Goal: Complete application form: Complete application form

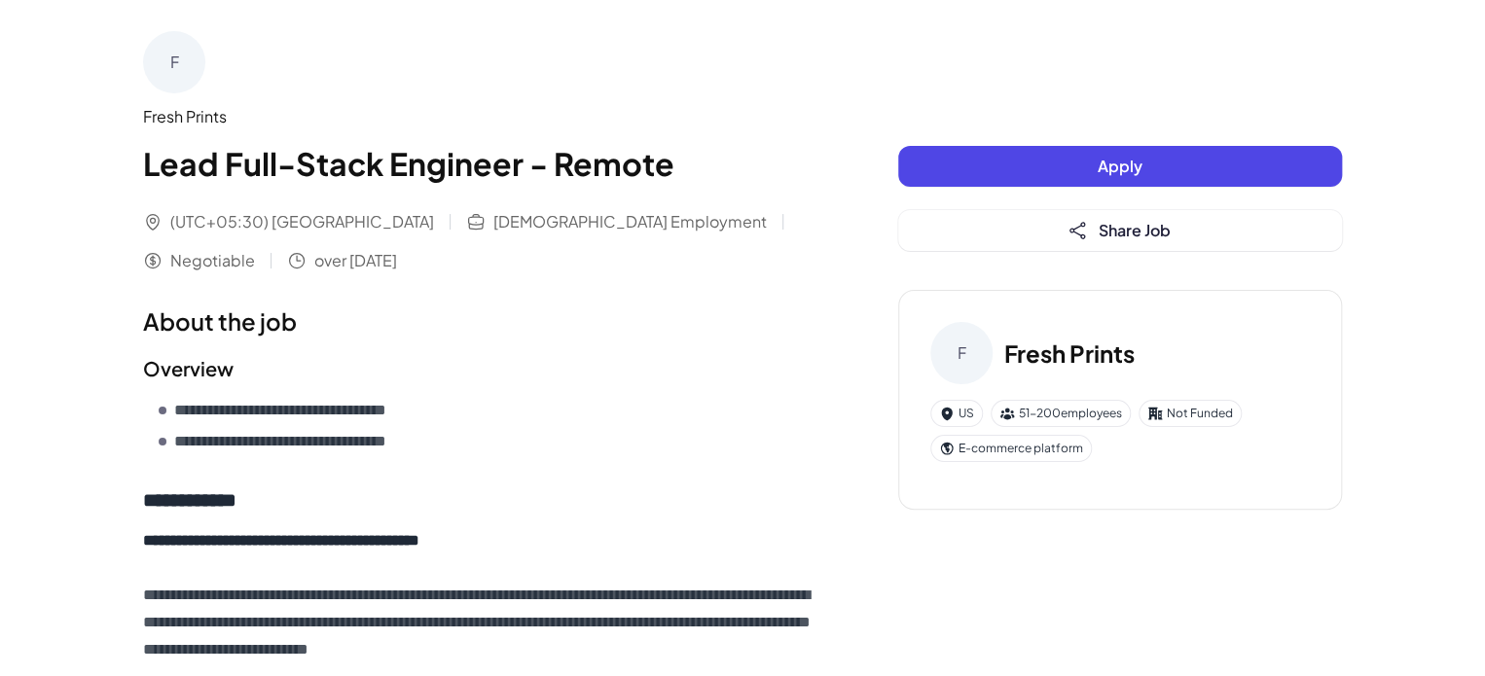
click at [1156, 161] on button "Apply" at bounding box center [1120, 166] width 444 height 41
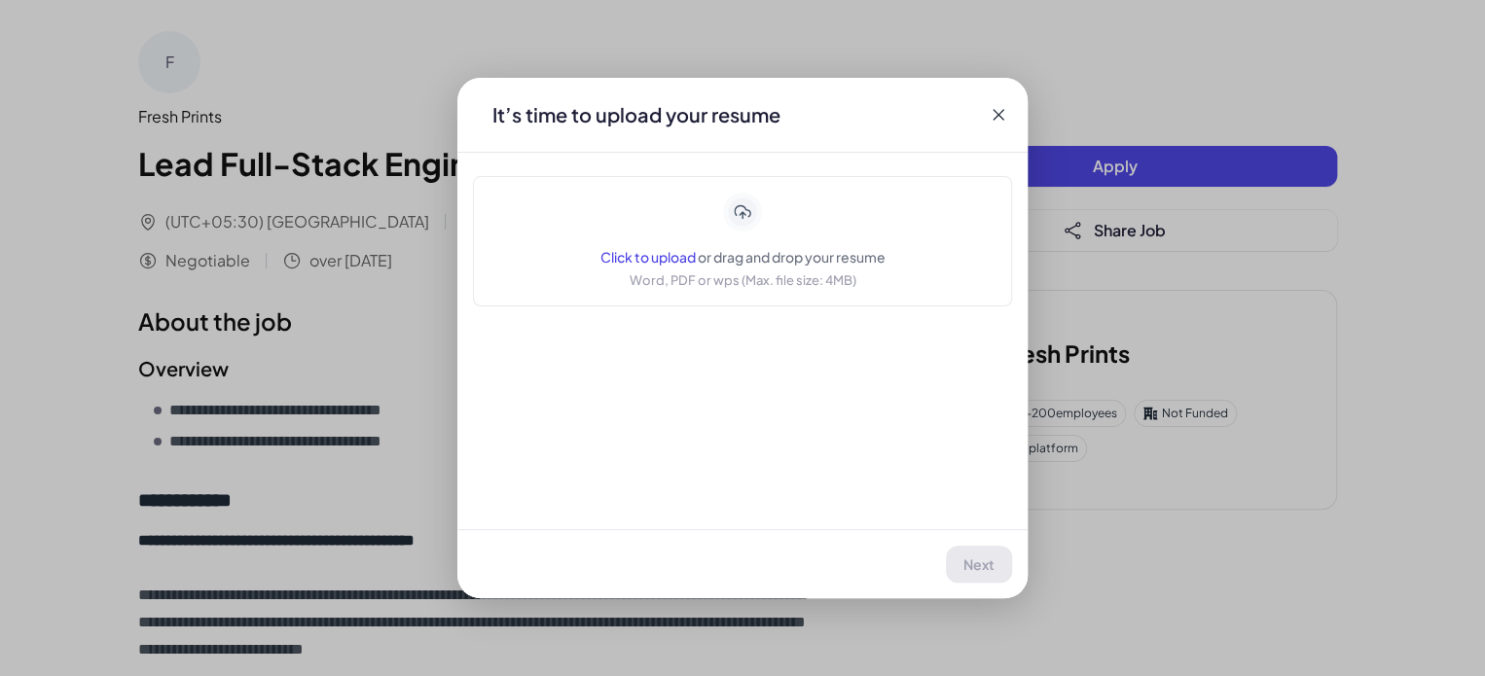
click at [631, 251] on span "Click to upload" at bounding box center [648, 257] width 95 height 18
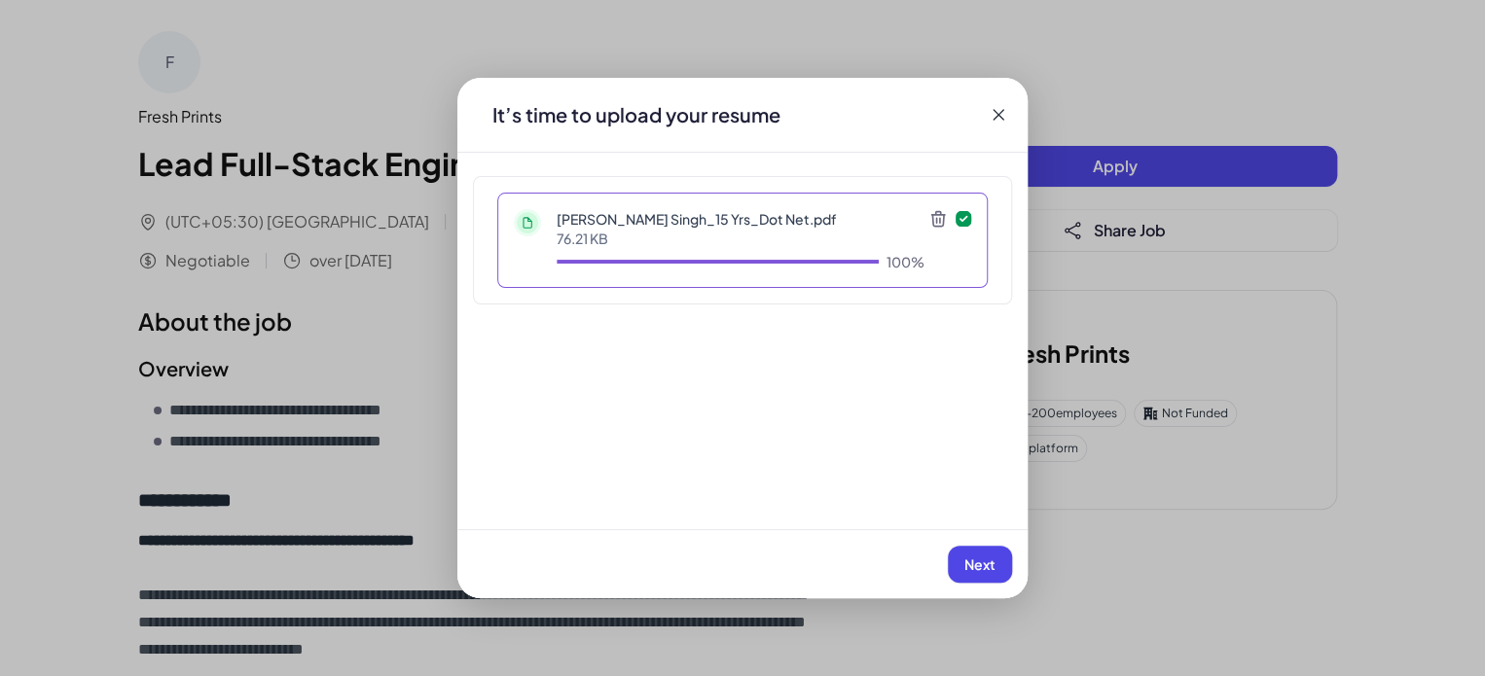
click at [985, 574] on button "Next" at bounding box center [980, 564] width 64 height 37
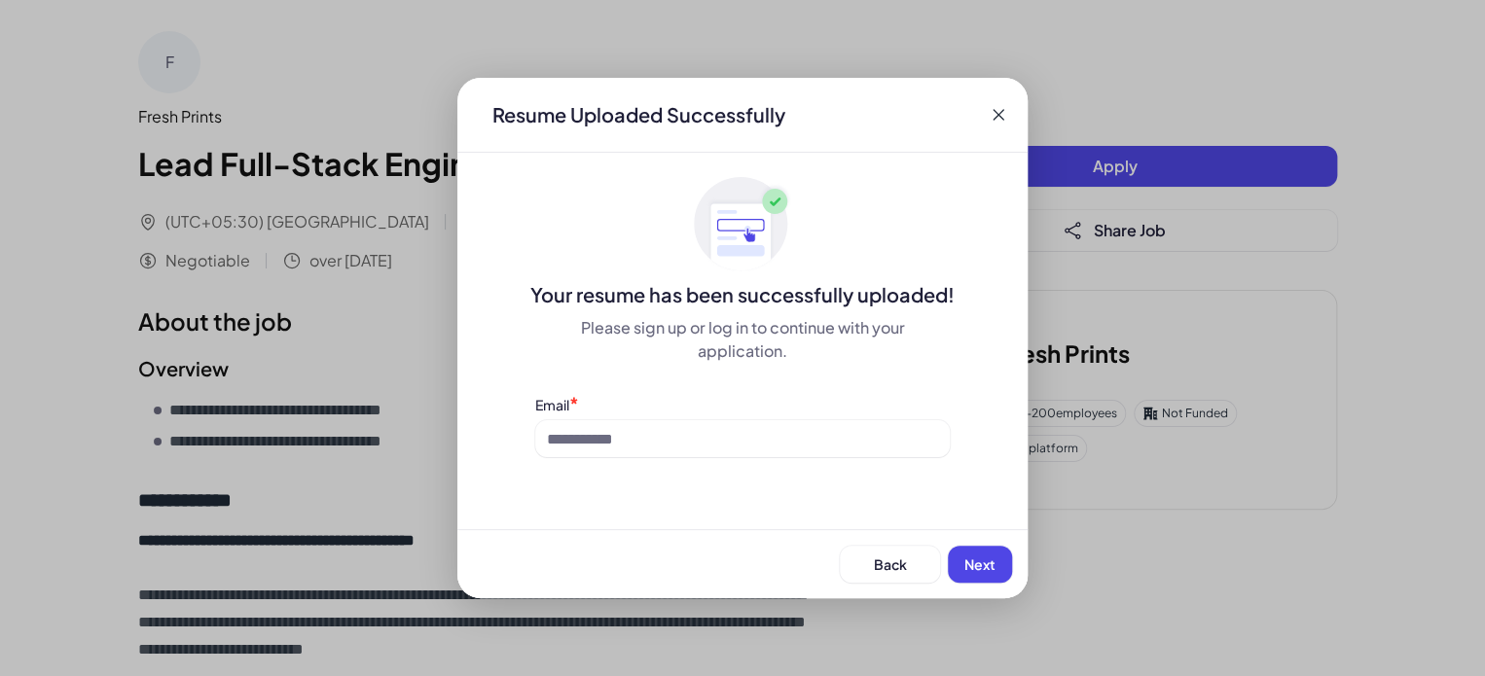
click at [985, 568] on span "Next" at bounding box center [980, 565] width 31 height 18
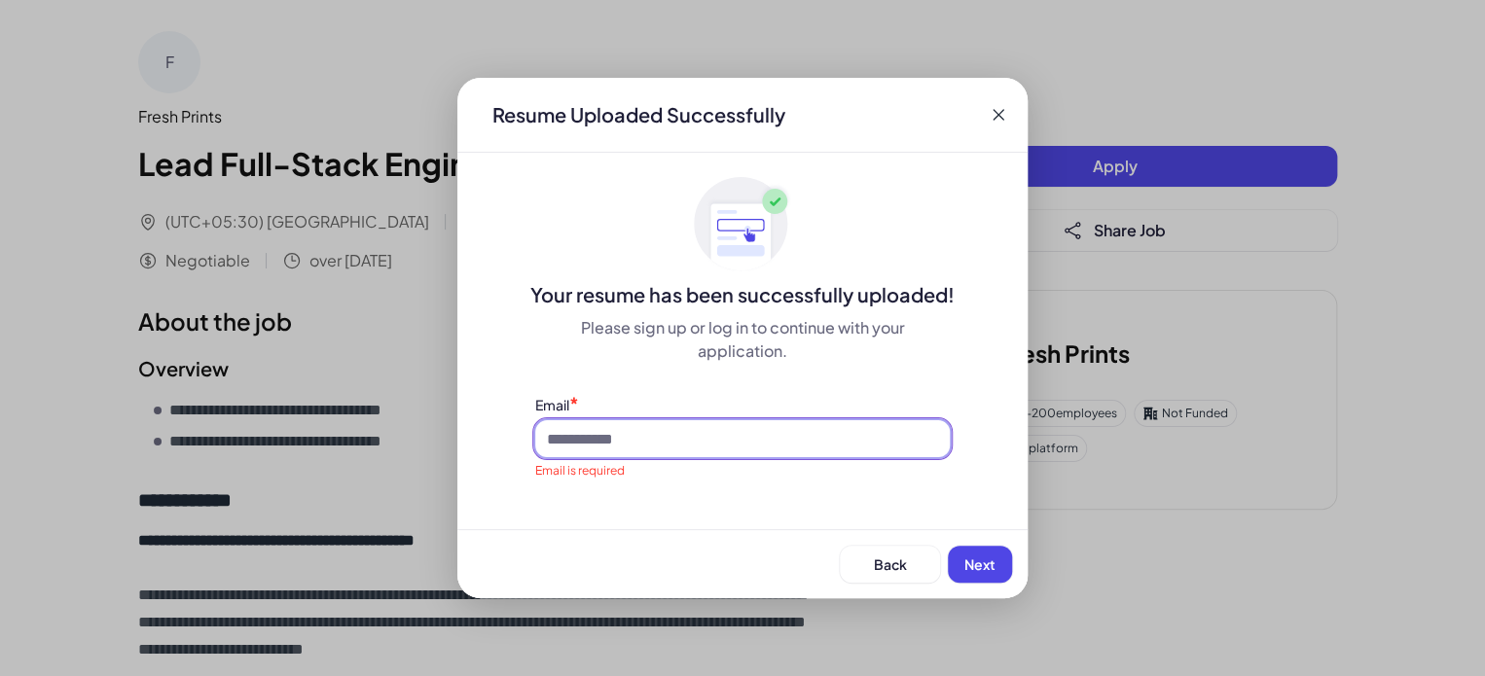
click at [584, 446] on input at bounding box center [742, 438] width 415 height 37
type input "**********"
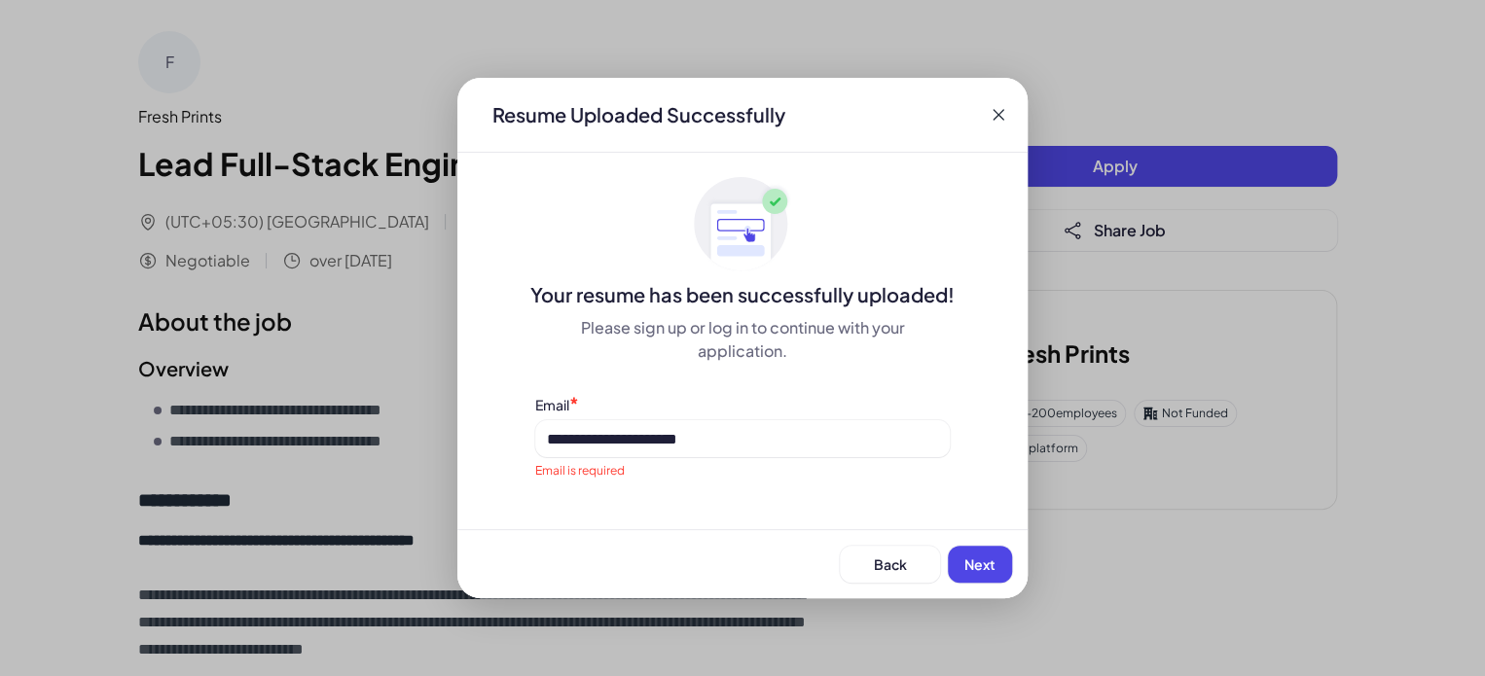
click at [997, 560] on button "Next" at bounding box center [980, 564] width 64 height 37
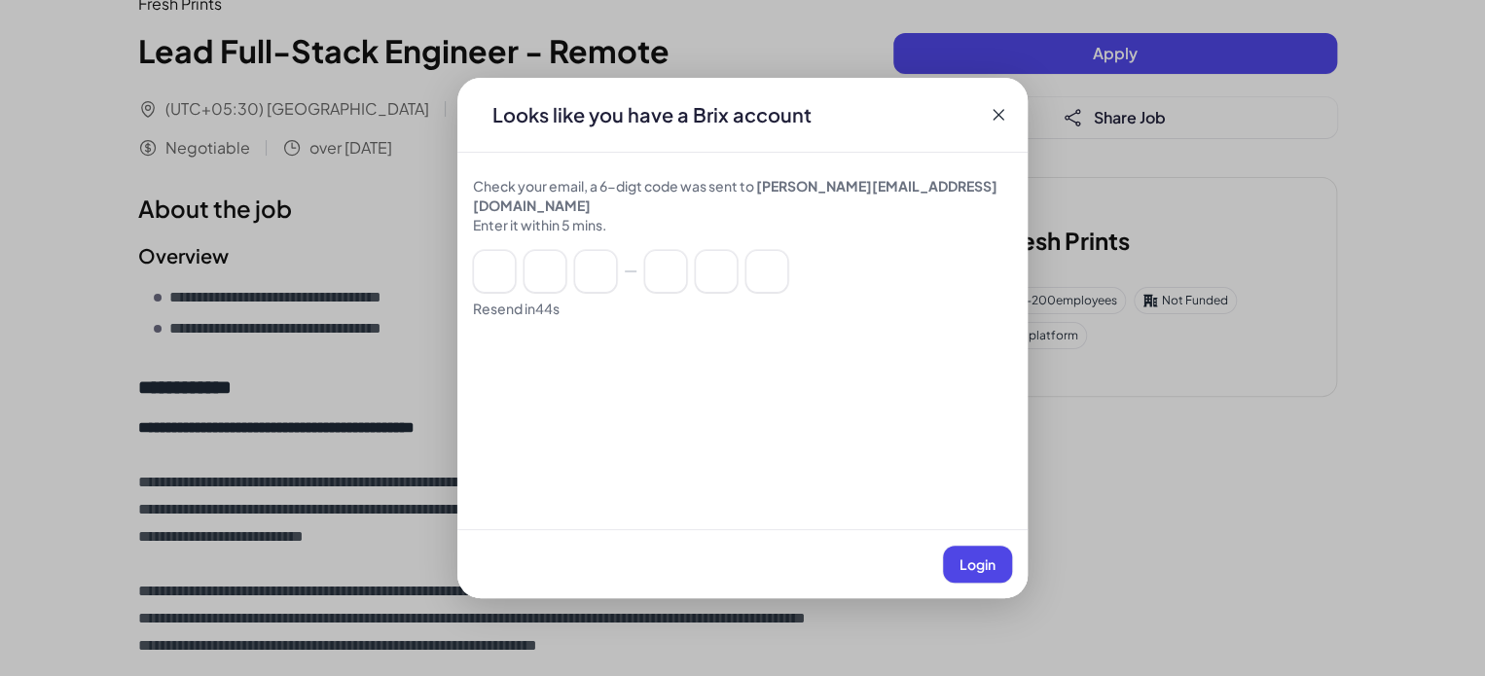
scroll to position [292, 0]
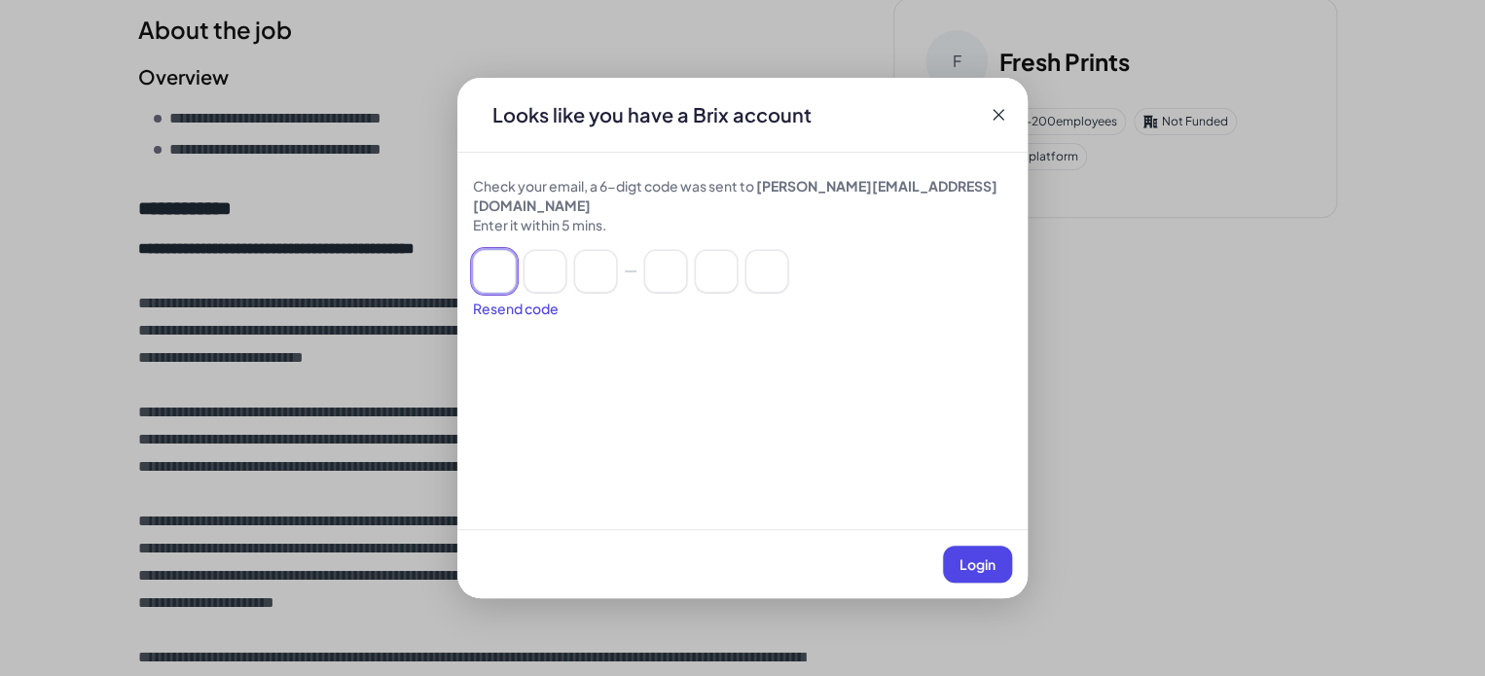
click at [487, 250] on input at bounding box center [494, 271] width 43 height 43
paste input "******"
type input "*"
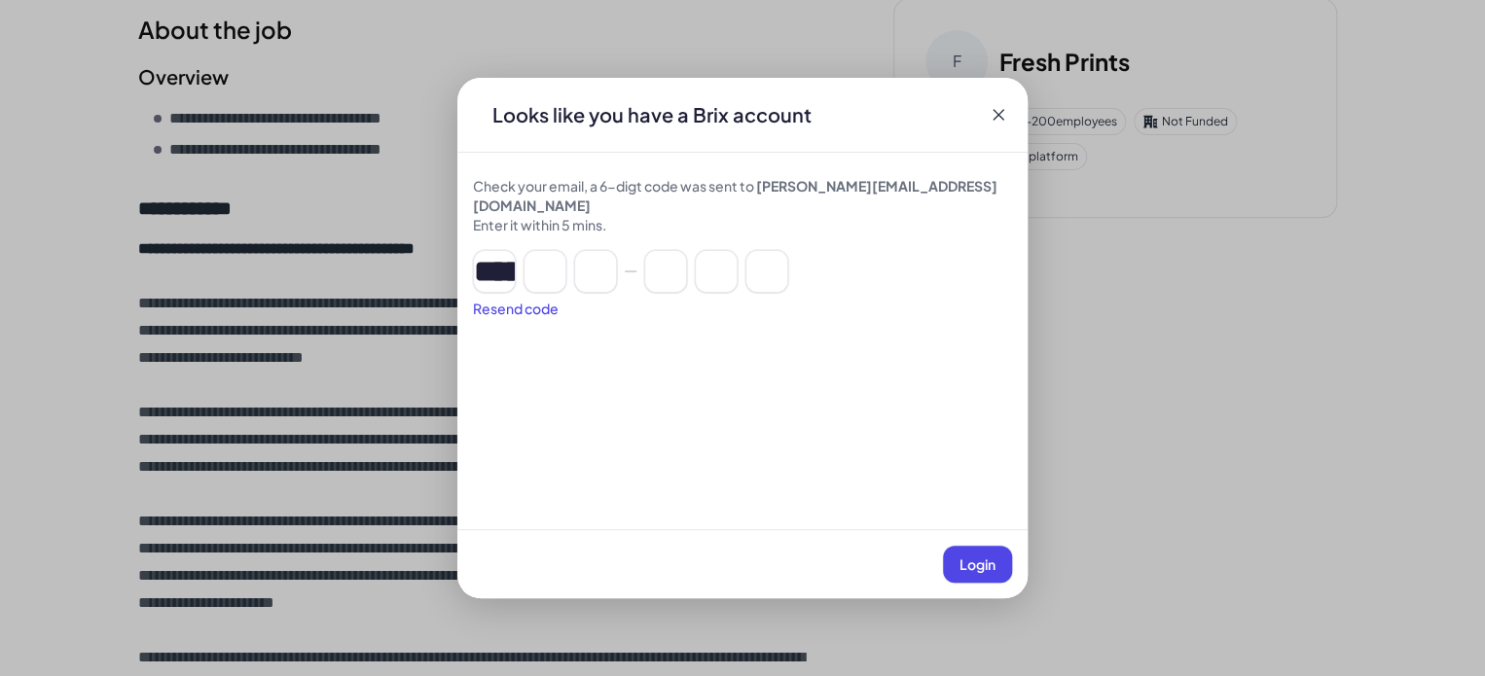
type input "*"
click at [975, 568] on span "Login" at bounding box center [978, 565] width 36 height 18
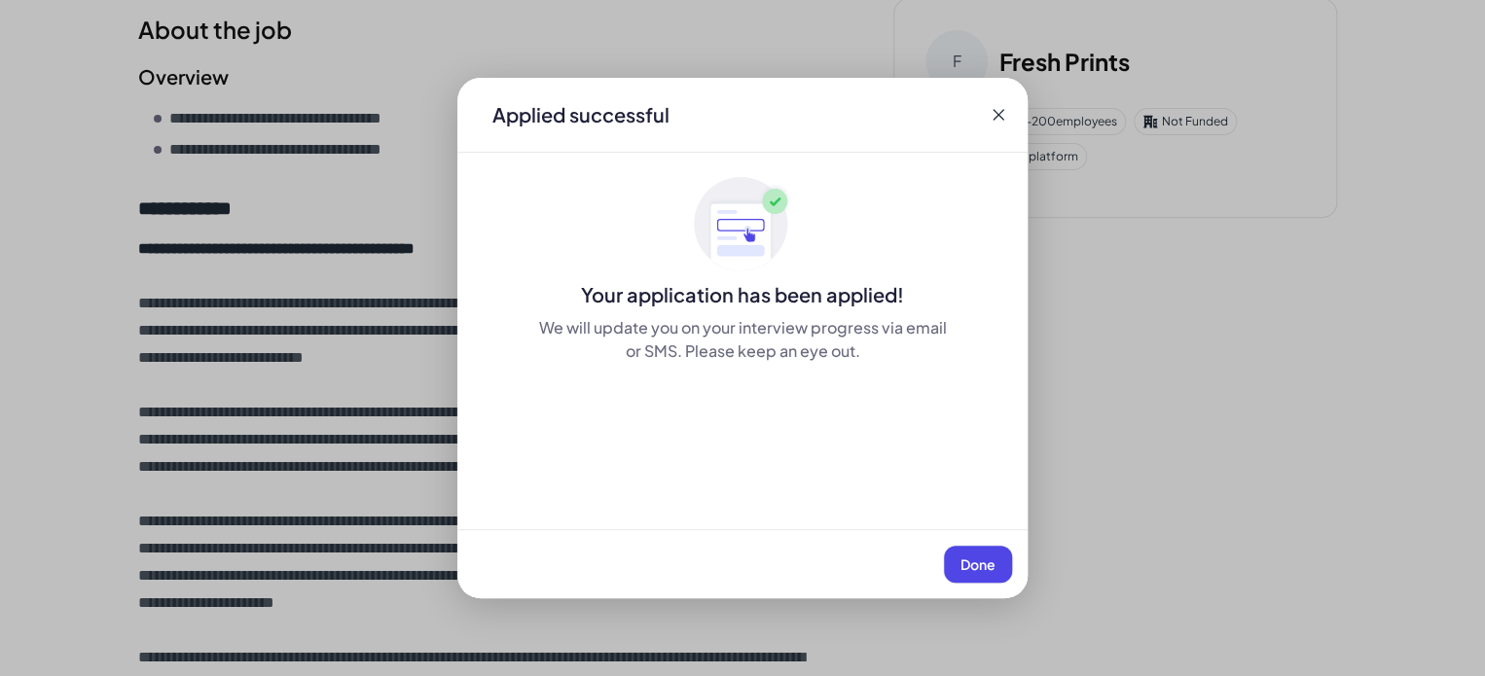
click at [988, 558] on span "Done" at bounding box center [978, 565] width 35 height 18
